Goal: Check status: Check status

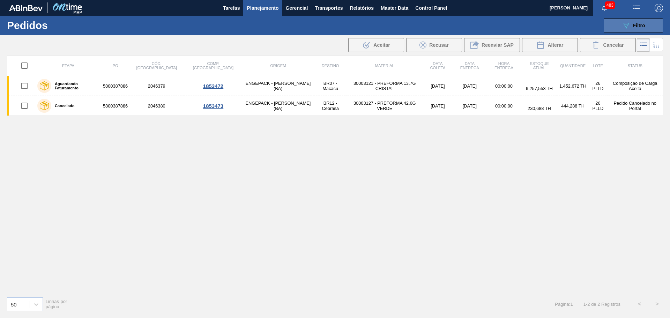
click at [628, 26] on icon "089F7B8B-B2A5-4AFE-B5C0-19BA573D28AC" at bounding box center [626, 25] width 8 height 8
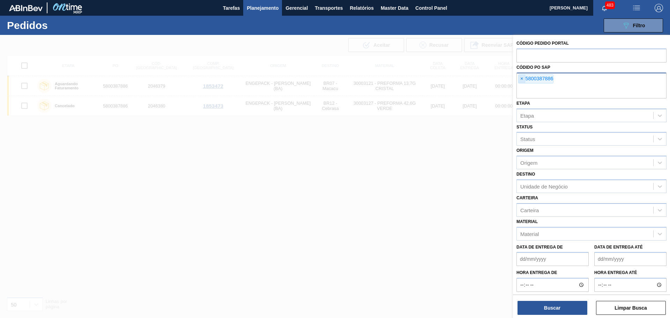
click at [520, 79] on span "×" at bounding box center [522, 79] width 7 height 8
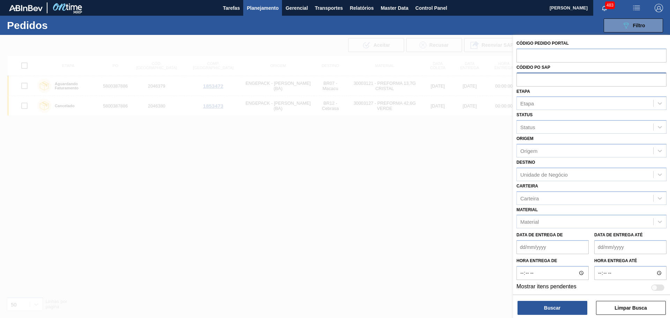
paste input "5800390747"
type input "5800390747"
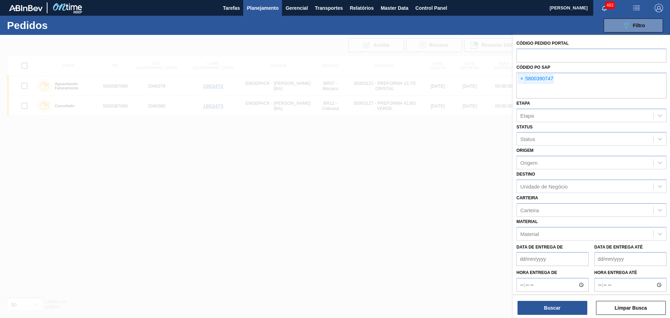
click at [549, 315] on div "Código Pedido Portal Códido PO SAP × 5800390747 [GEOGRAPHIC_DATA] [GEOGRAPHIC_D…" at bounding box center [591, 177] width 157 height 285
click at [549, 312] on button "Buscar" at bounding box center [553, 308] width 70 height 14
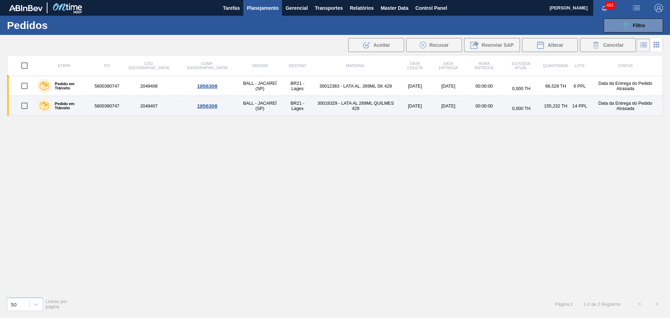
click at [79, 103] on div "Pedido em Trânsito" at bounding box center [64, 105] width 57 height 17
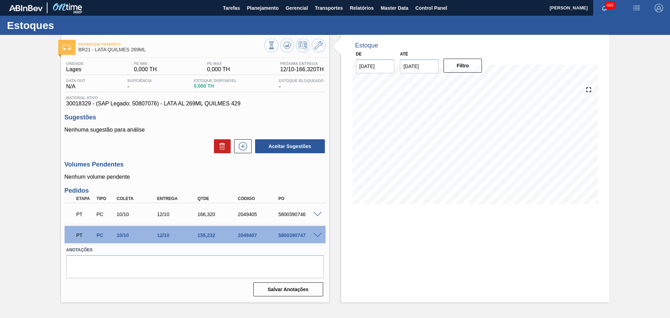
click at [316, 236] on span at bounding box center [318, 235] width 8 height 5
